Goal: Transaction & Acquisition: Purchase product/service

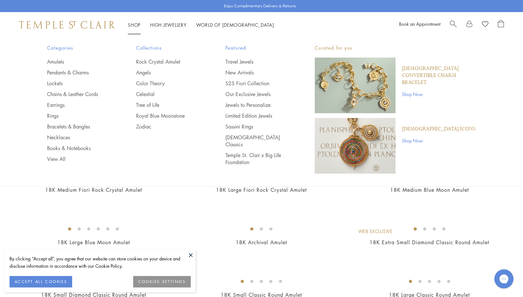
click at [411, 141] on link "Shop Now" at bounding box center [439, 140] width 74 height 7
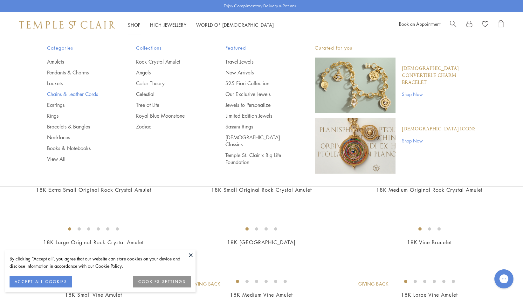
click at [67, 94] on link "Chains & Leather Cords" at bounding box center [79, 94] width 64 height 7
click at [81, 125] on link "Bracelets & Bangles" at bounding box center [79, 126] width 64 height 7
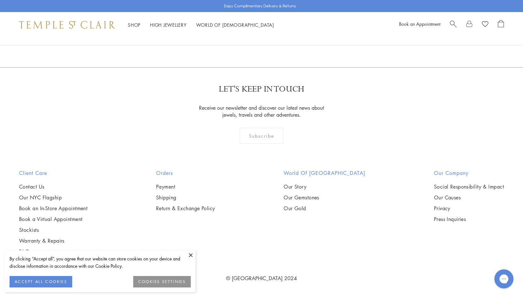
scroll to position [556, 0]
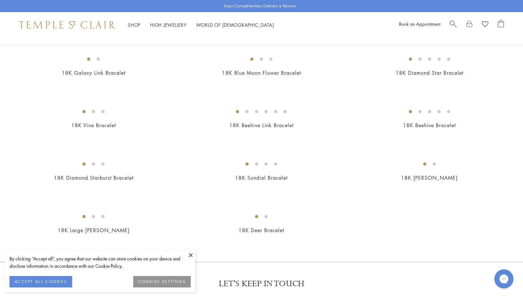
scroll to position [689, 0]
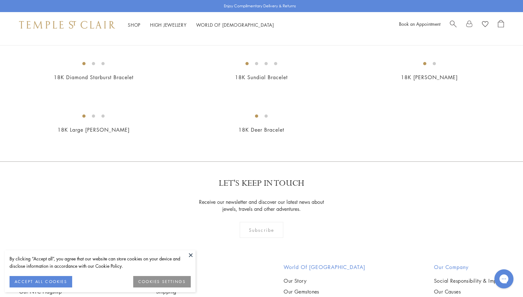
click at [0, 0] on img at bounding box center [0, 0] width 0 height 0
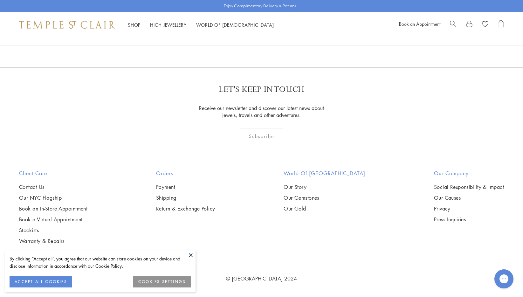
click at [0, 0] on img at bounding box center [0, 0] width 0 height 0
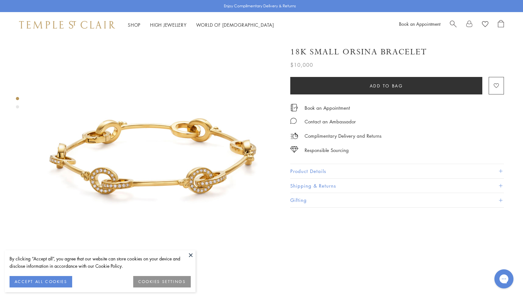
scroll to position [32, 1]
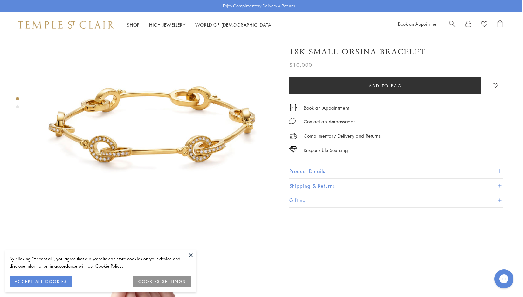
click at [318, 166] on button "Product Details" at bounding box center [396, 171] width 214 height 14
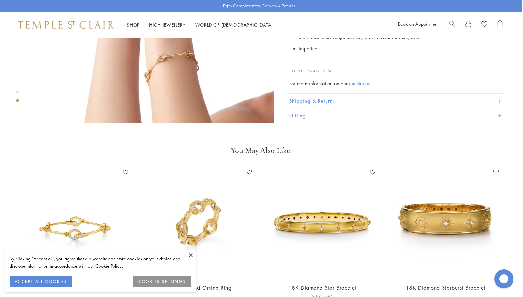
scroll to position [411, 1]
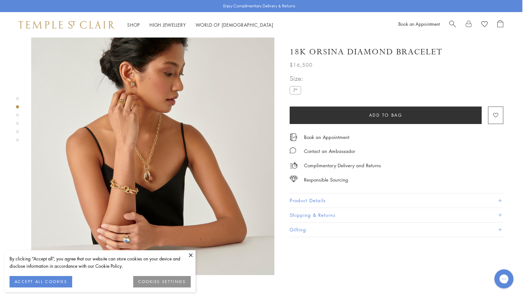
scroll to position [261, 1]
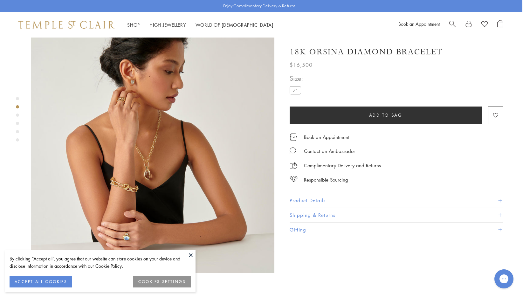
click at [135, 156] on img at bounding box center [152, 151] width 243 height 243
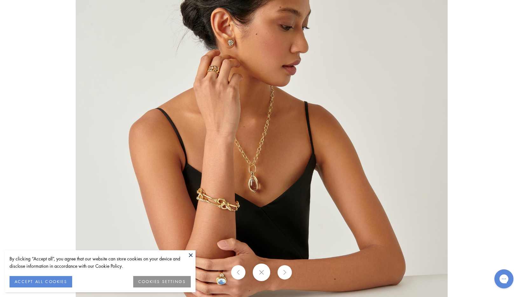
click at [220, 199] on img at bounding box center [262, 148] width 372 height 372
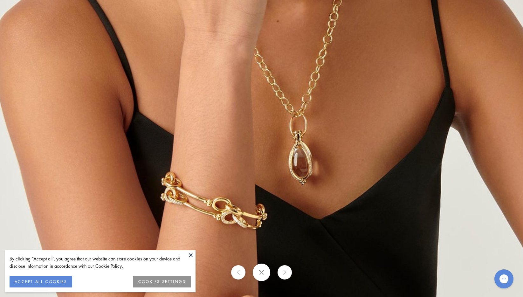
click at [264, 278] on button at bounding box center [261, 271] width 17 height 17
